Goal: Transaction & Acquisition: Purchase product/service

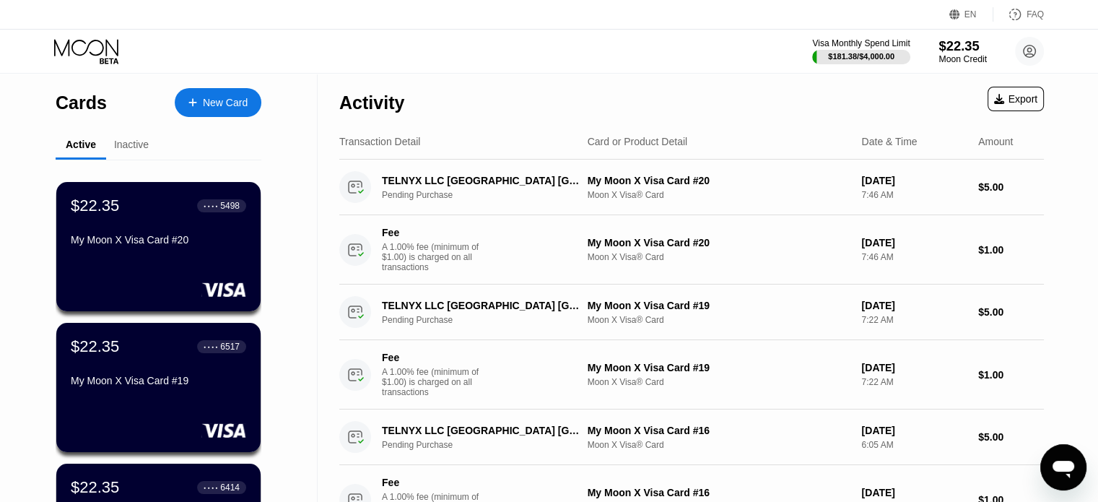
click at [958, 57] on div "Moon Credit" at bounding box center [962, 59] width 48 height 10
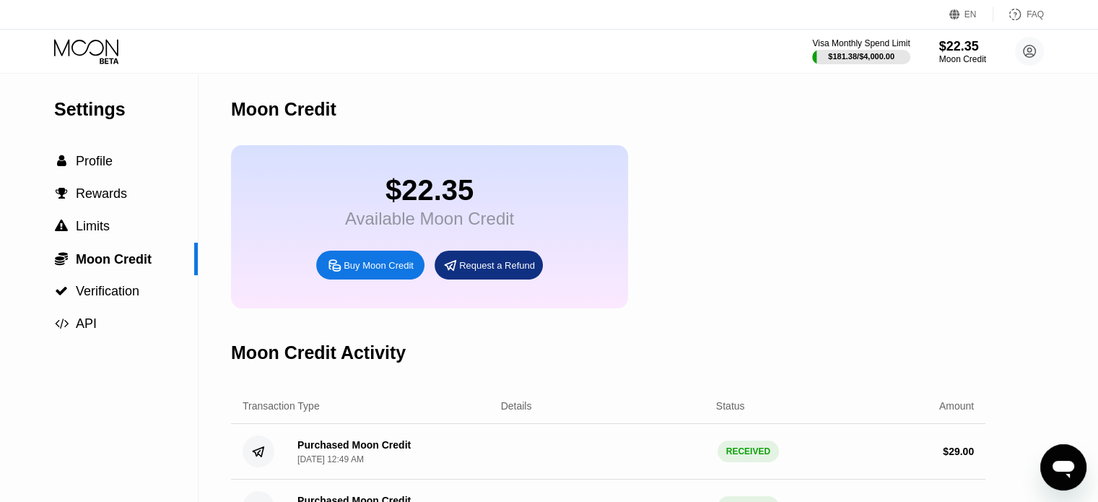
click at [359, 271] on div "Buy Moon Credit" at bounding box center [378, 265] width 70 height 12
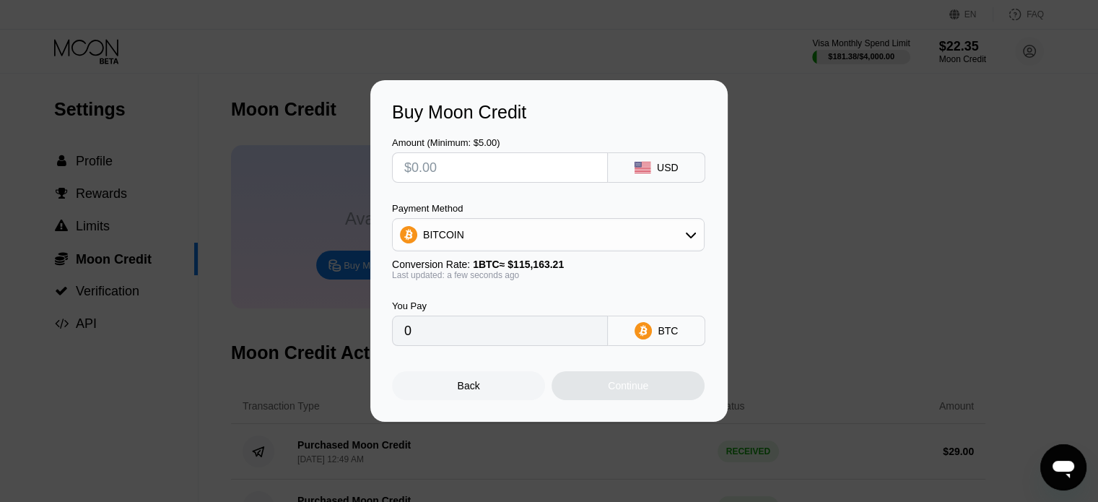
click at [452, 172] on input "text" at bounding box center [499, 167] width 191 height 29
type input "$5"
type input "0.00004342"
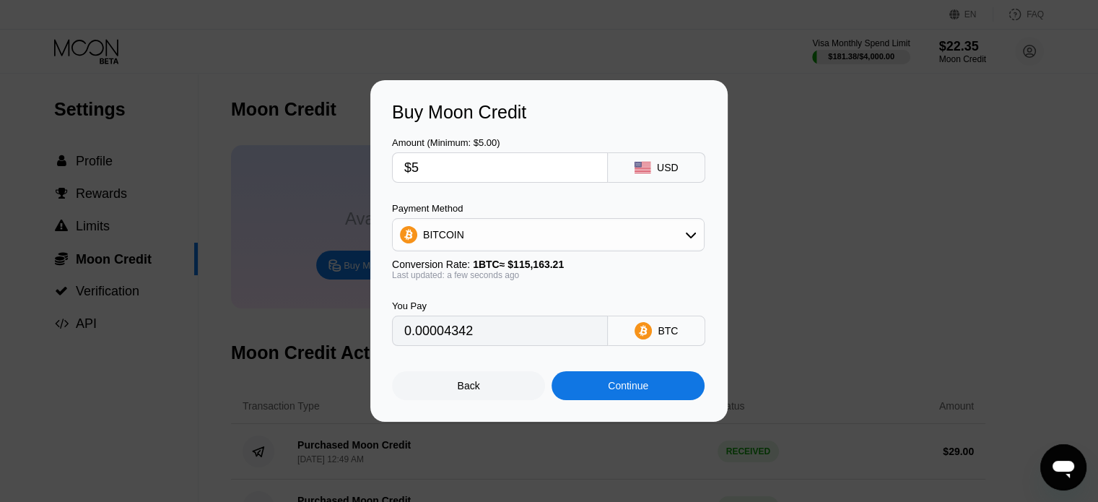
type input "$50"
type input "0.00043417"
type input "$50"
click at [636, 235] on div "BITCOIN" at bounding box center [548, 234] width 311 height 29
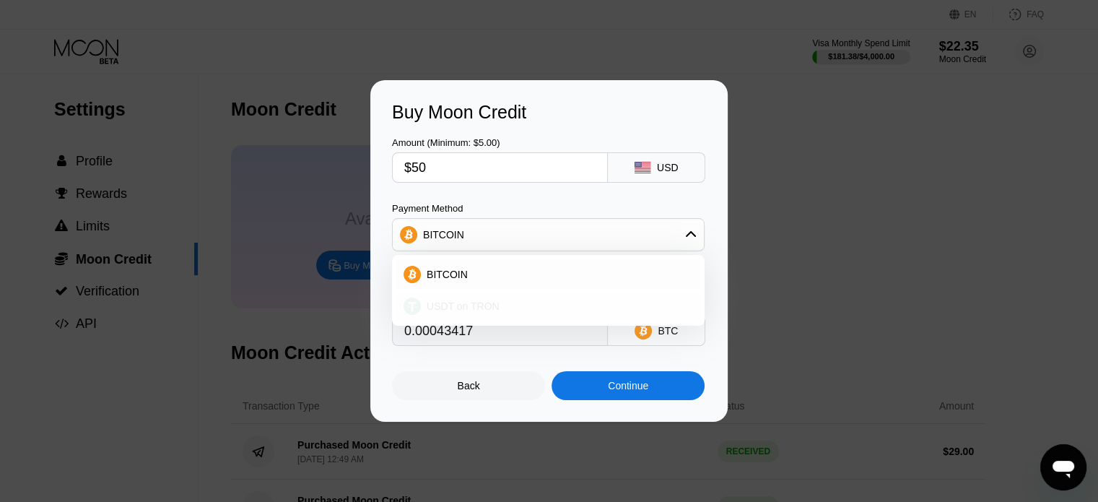
click at [460, 307] on span "USDT on TRON" at bounding box center [462, 306] width 73 height 12
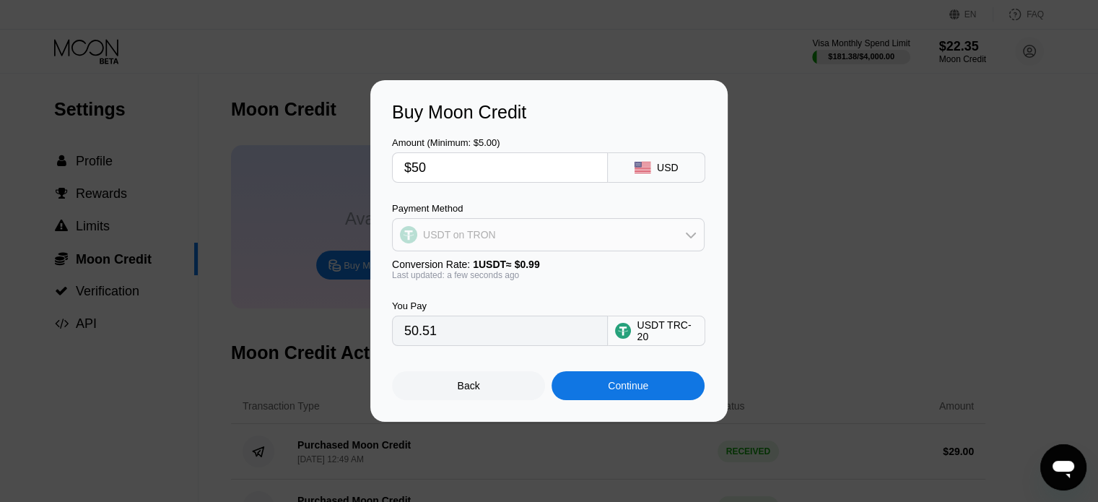
drag, startPoint x: 478, startPoint y: 238, endPoint x: 484, endPoint y: 243, distance: 7.7
click at [478, 238] on div "USDT on TRON" at bounding box center [459, 235] width 73 height 12
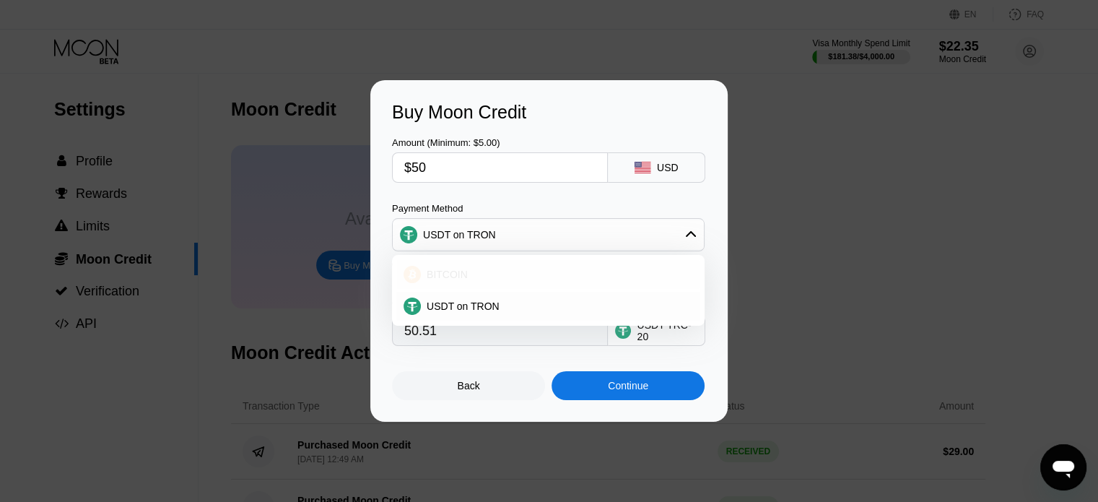
click at [468, 272] on div "BITCOIN" at bounding box center [557, 274] width 272 height 12
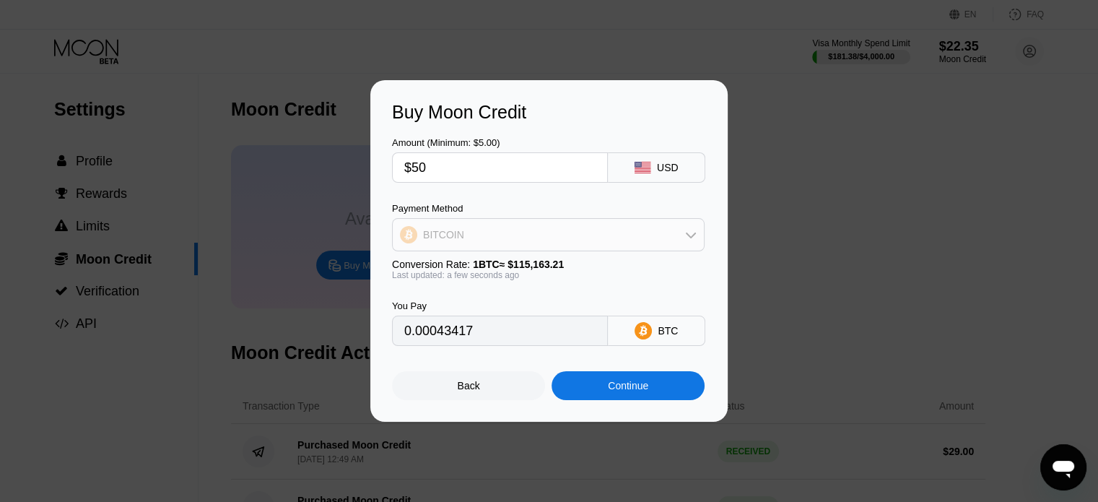
click at [489, 244] on div "BITCOIN" at bounding box center [548, 234] width 311 height 29
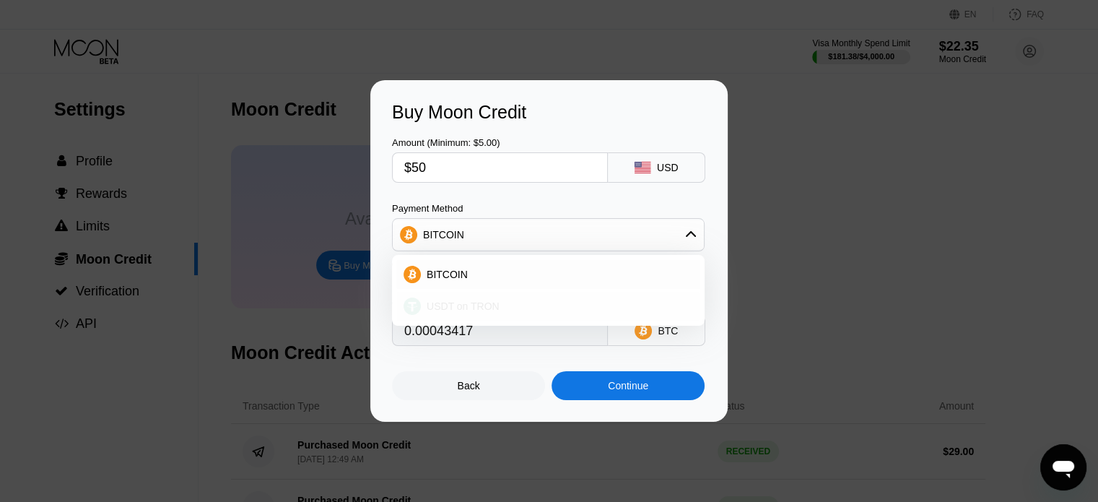
click at [459, 304] on span "USDT on TRON" at bounding box center [462, 306] width 73 height 12
type input "50.51"
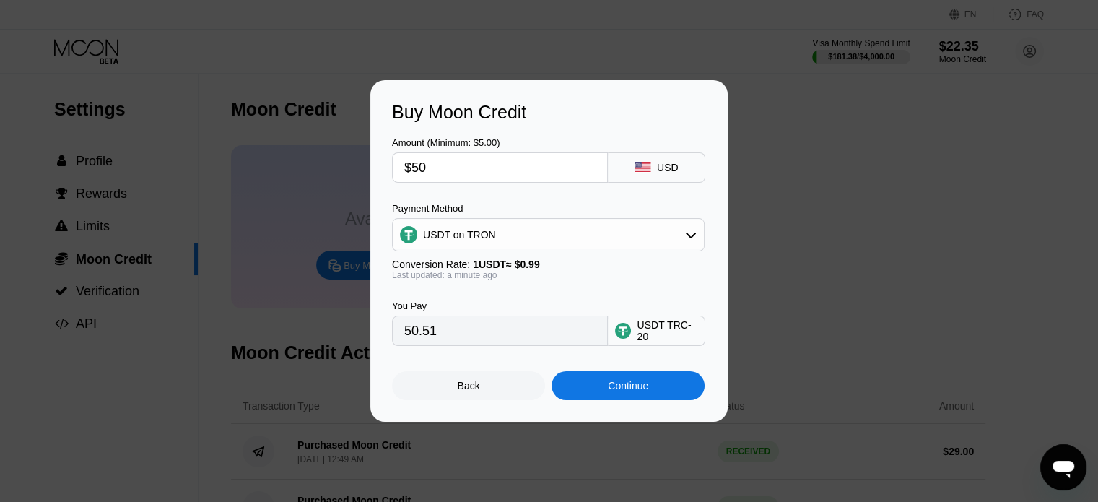
click at [670, 334] on div "USDT TRC-20" at bounding box center [666, 330] width 61 height 23
click at [612, 389] on div "Continue" at bounding box center [628, 386] width 40 height 12
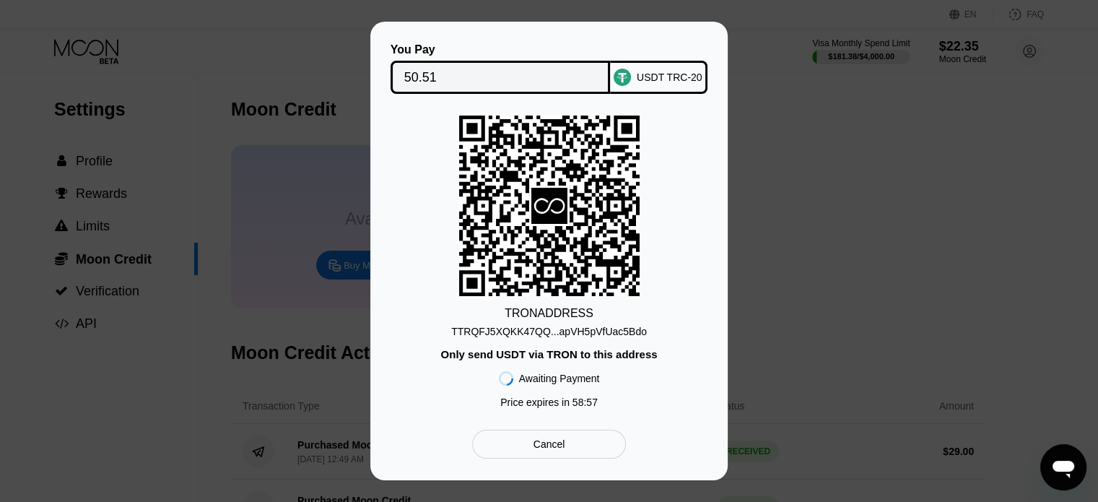
click at [572, 331] on div "TTRQFJ5XQKK47QQ...apVH5pVfUac5Bdo" at bounding box center [549, 331] width 196 height 12
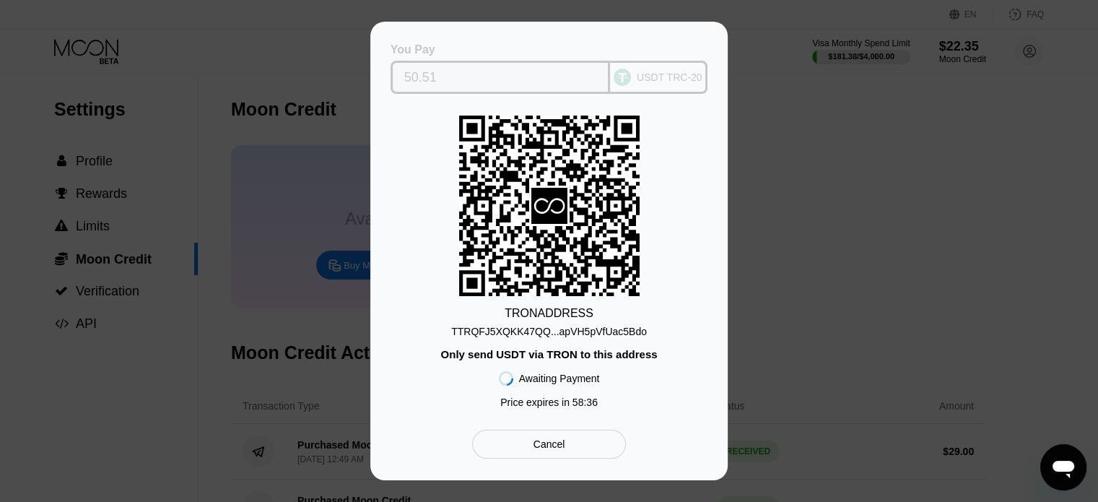
drag, startPoint x: 449, startPoint y: 78, endPoint x: 407, endPoint y: 73, distance: 42.2
click at [407, 73] on input "50.51" at bounding box center [500, 77] width 193 height 29
click at [415, 73] on input "50.51" at bounding box center [500, 77] width 193 height 29
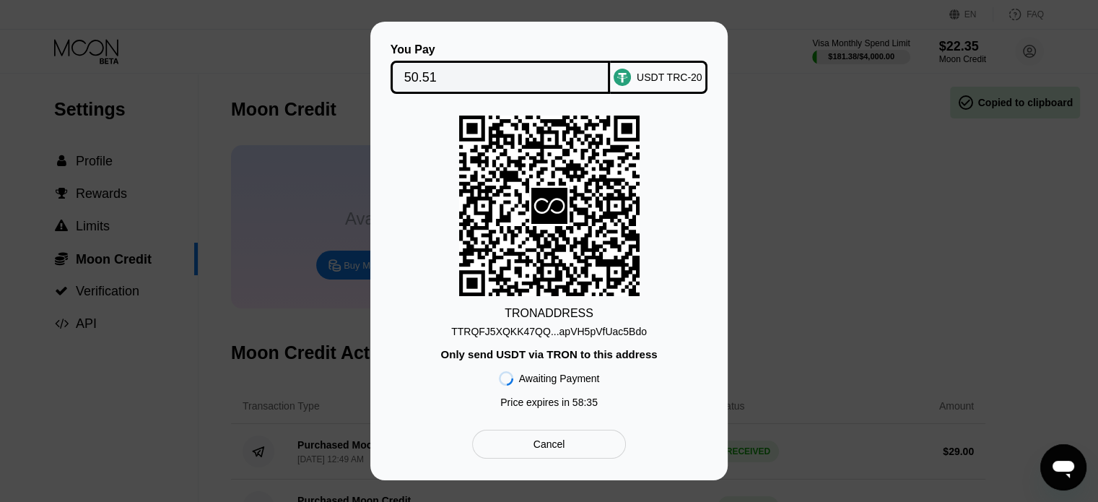
drag, startPoint x: 415, startPoint y: 73, endPoint x: 447, endPoint y: 124, distance: 60.7
click at [416, 74] on input "50.51" at bounding box center [500, 77] width 193 height 29
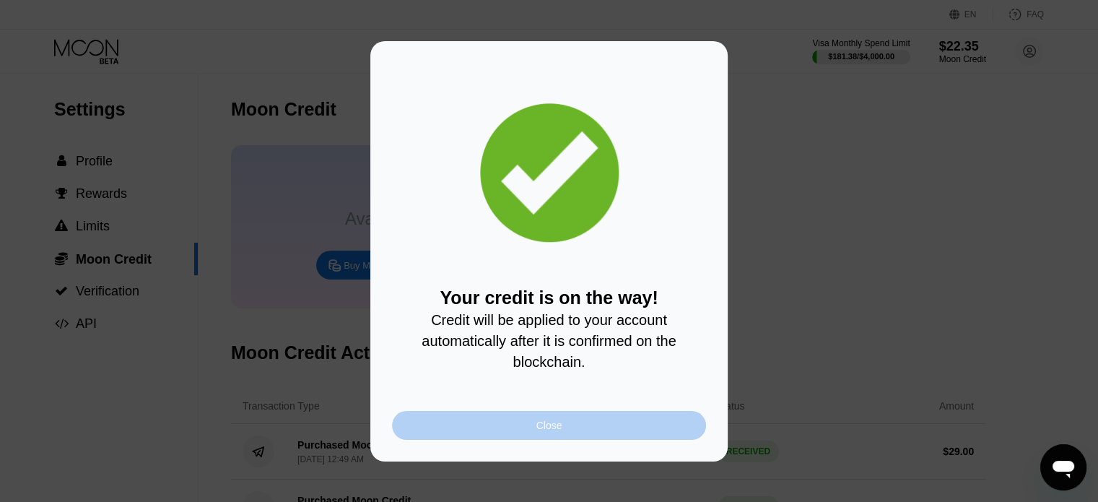
click at [553, 426] on div "Close" at bounding box center [549, 425] width 26 height 12
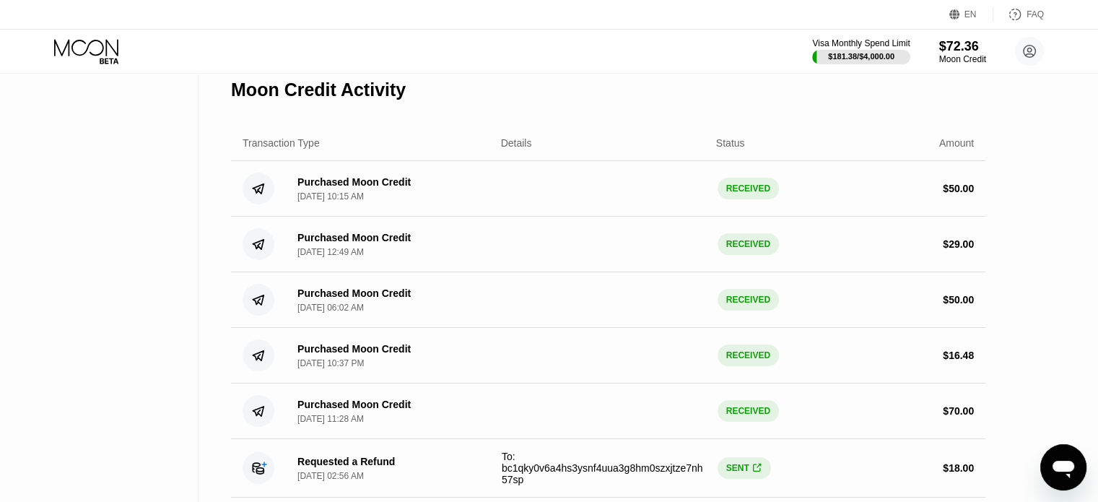
scroll to position [289, 0]
